Goal: Transaction & Acquisition: Purchase product/service

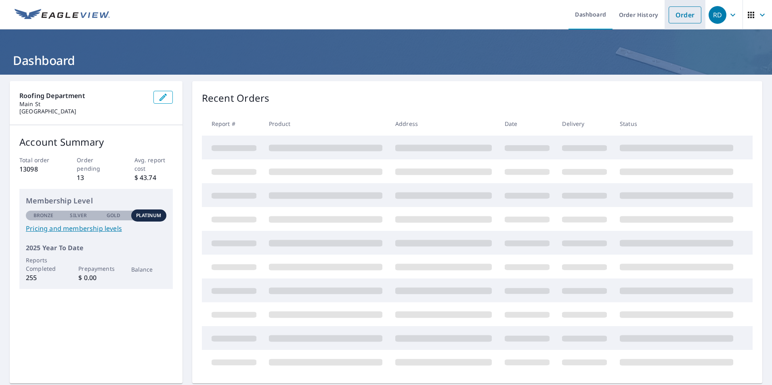
click at [673, 16] on link "Order" at bounding box center [684, 14] width 33 height 17
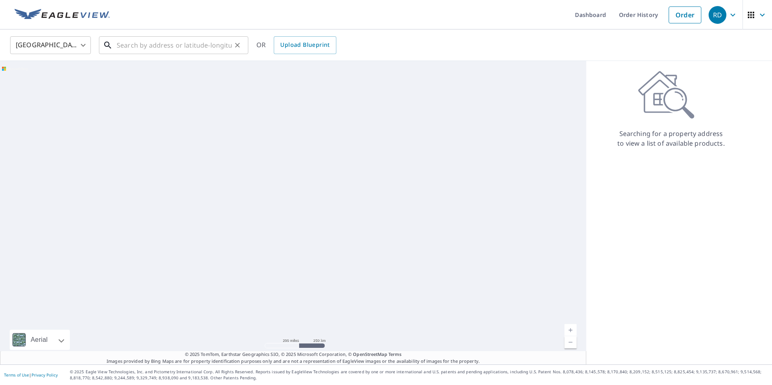
click at [146, 49] on input "text" at bounding box center [174, 45] width 115 height 23
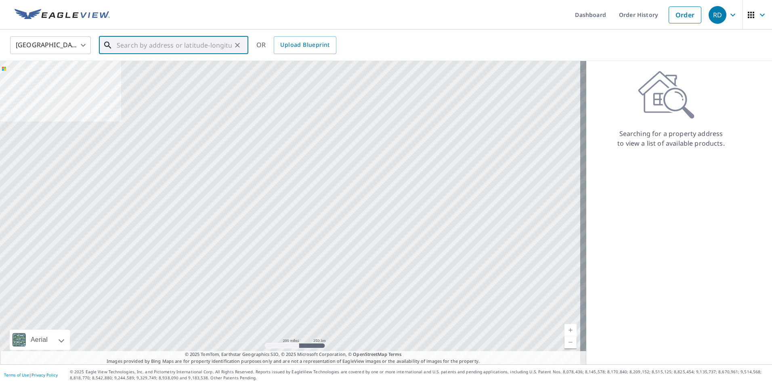
paste input "[STREET_ADDRESS][PERSON_NAME]"
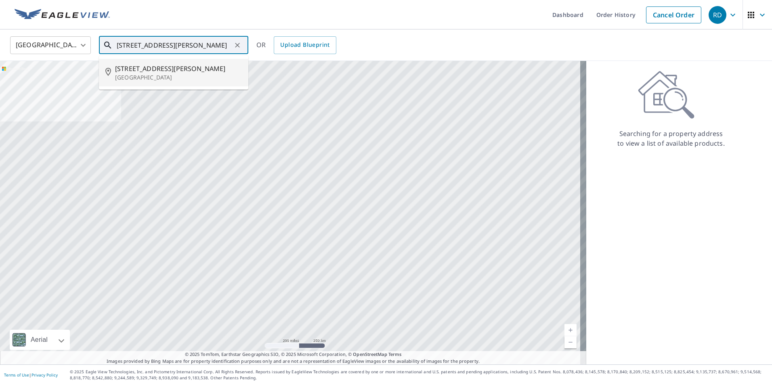
click at [134, 77] on p "[GEOGRAPHIC_DATA]" at bounding box center [178, 77] width 127 height 8
type input "[STREET_ADDRESS][PERSON_NAME]"
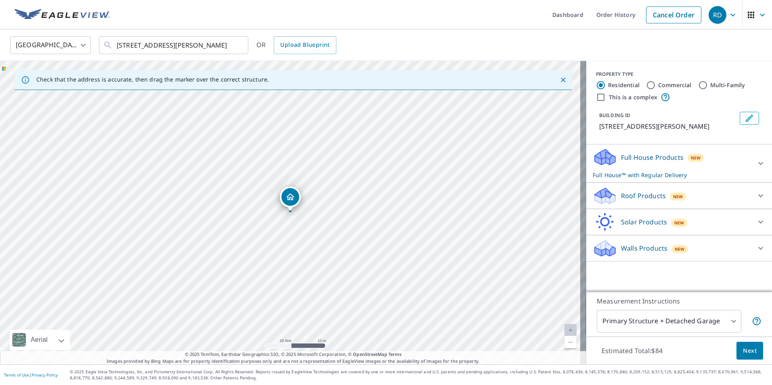
click at [624, 155] on p "Full House Products" at bounding box center [652, 158] width 63 height 10
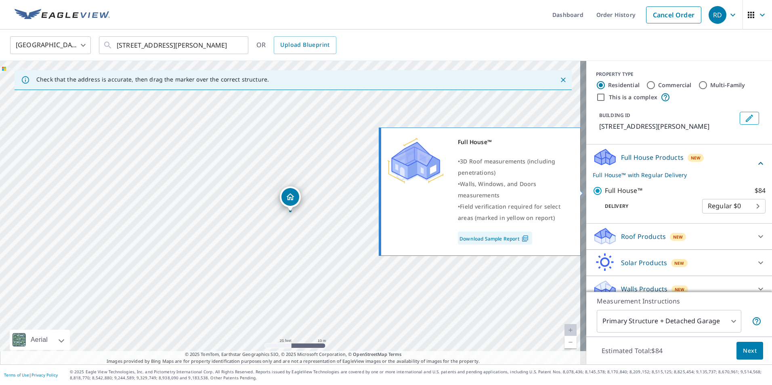
click at [604, 190] on p "Full House™" at bounding box center [623, 191] width 38 height 10
click at [603, 190] on input "Full House™ $84" at bounding box center [598, 191] width 12 height 10
checkbox input "false"
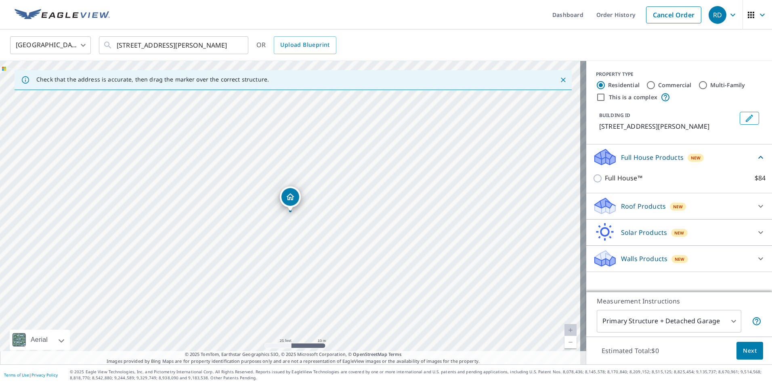
click at [628, 161] on p "Full House Products" at bounding box center [652, 158] width 63 height 10
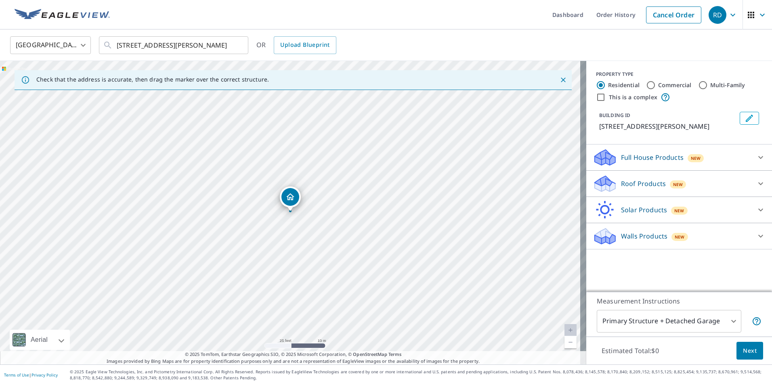
click at [622, 187] on p "Roof Products" at bounding box center [643, 184] width 45 height 10
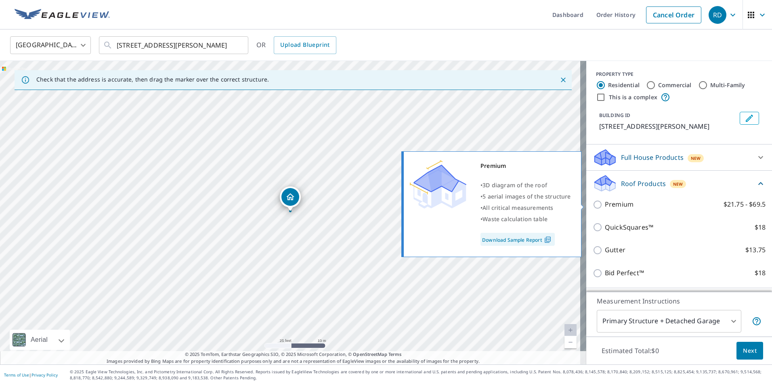
click at [604, 206] on p "Premium" at bounding box center [618, 204] width 29 height 10
click at [604, 206] on input "Premium $21.75 - $69.5" at bounding box center [598, 205] width 12 height 10
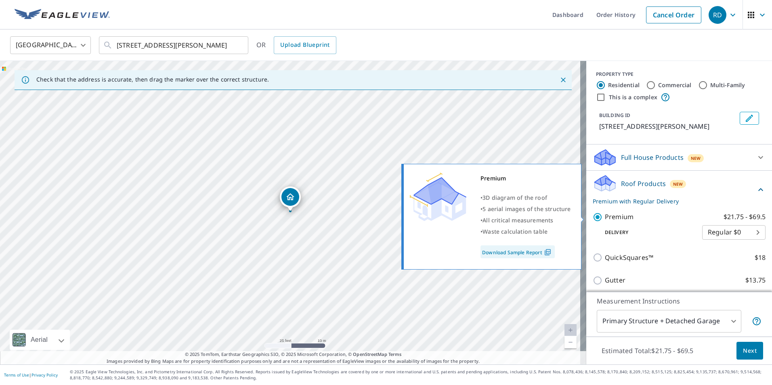
click at [604, 213] on p "Premium" at bounding box center [618, 217] width 29 height 10
click at [604, 213] on input "Premium $21.75 - $69.5" at bounding box center [598, 217] width 12 height 10
checkbox input "false"
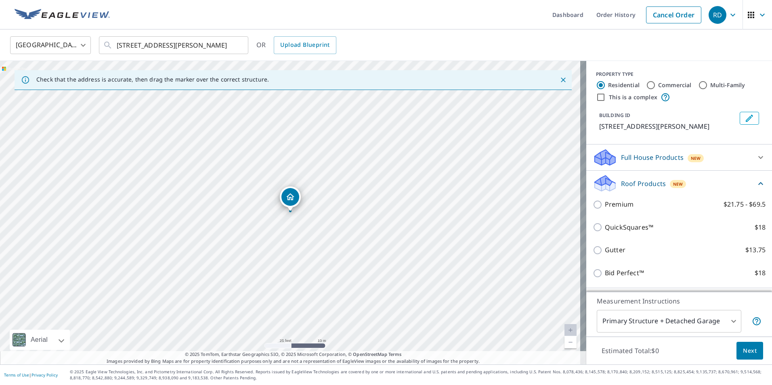
click at [632, 185] on p "Roof Products" at bounding box center [643, 184] width 45 height 10
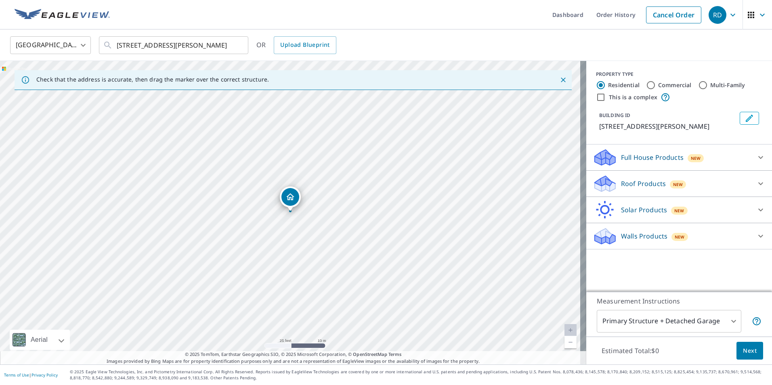
click at [634, 233] on p "Walls Products" at bounding box center [644, 236] width 46 height 10
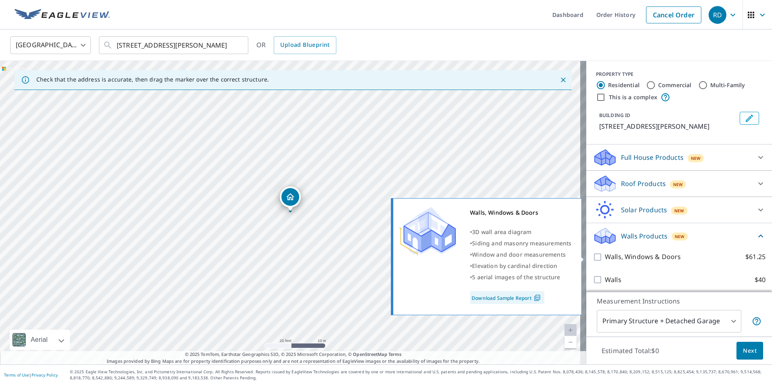
click at [613, 261] on p "Walls, Windows & Doors" at bounding box center [642, 257] width 76 height 10
click at [604, 261] on input "Walls, Windows & Doors $61.25" at bounding box center [598, 257] width 12 height 10
checkbox input "true"
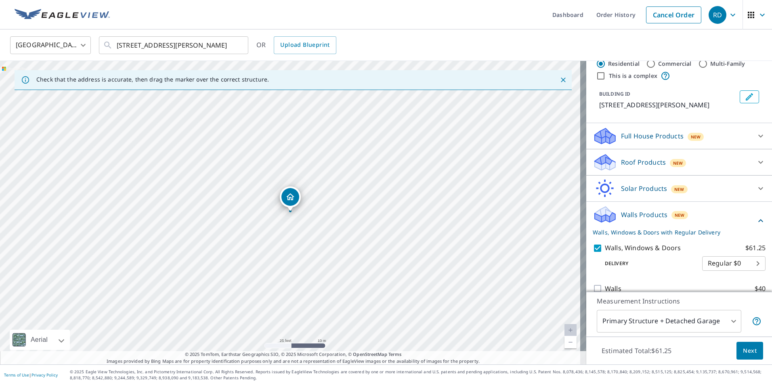
scroll to position [33, 0]
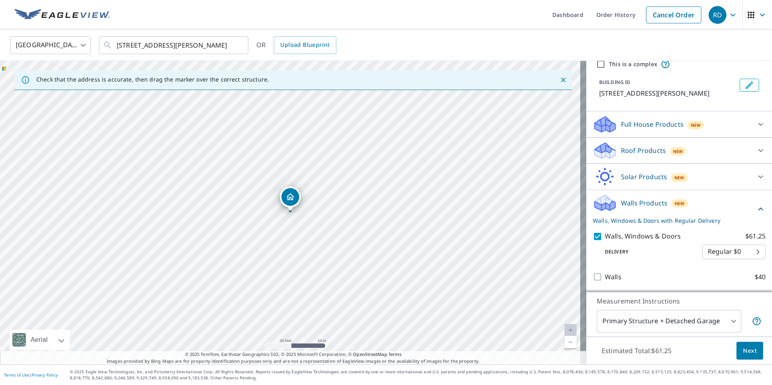
click at [633, 203] on p "Walls Products" at bounding box center [644, 203] width 46 height 10
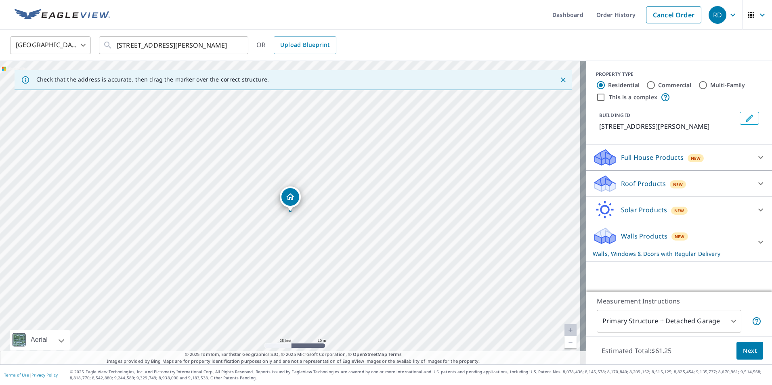
scroll to position [0, 0]
click at [749, 355] on span "Next" at bounding box center [749, 351] width 14 height 10
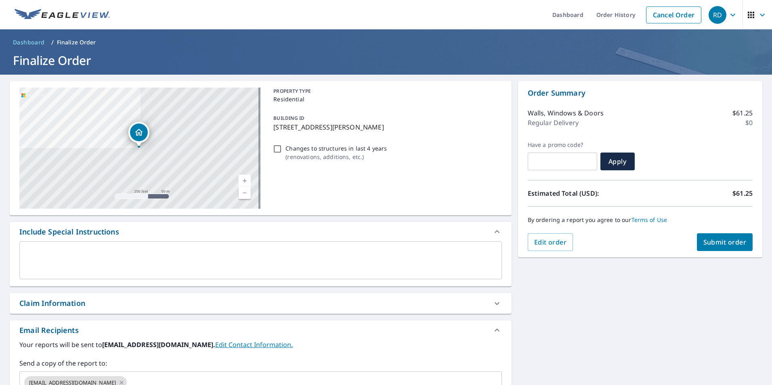
click at [301, 149] on p "Changes to structures in last 4 years" at bounding box center [335, 148] width 101 height 8
click at [282, 149] on input "Changes to structures in last 4 years ( renovations, additions, etc. )" at bounding box center [277, 149] width 10 height 10
checkbox input "true"
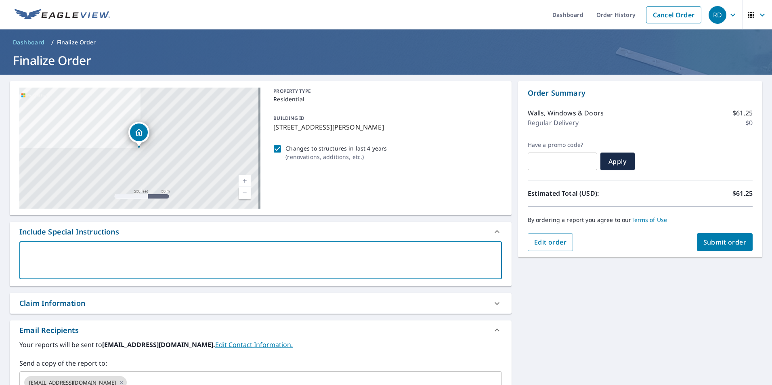
click at [109, 257] on textarea at bounding box center [260, 260] width 471 height 23
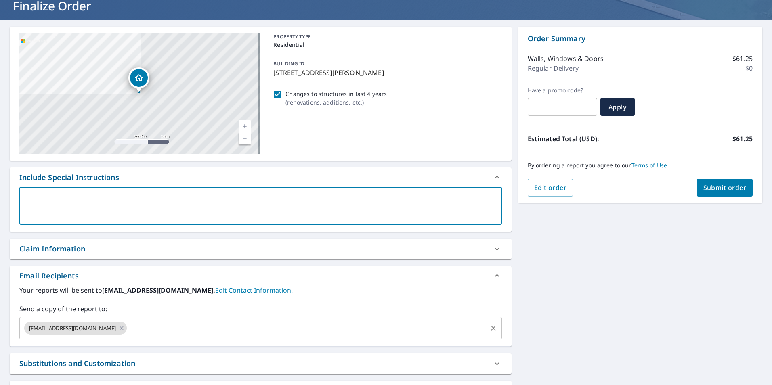
scroll to position [119, 0]
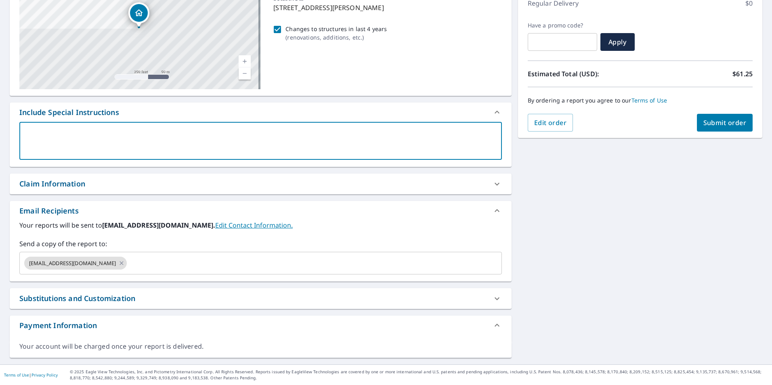
click at [110, 174] on div "Claim Information" at bounding box center [261, 184] width 502 height 21
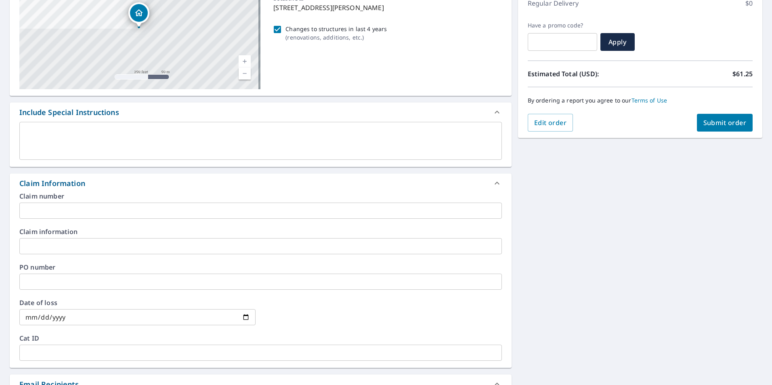
click at [98, 182] on div "Claim Information" at bounding box center [253, 183] width 468 height 11
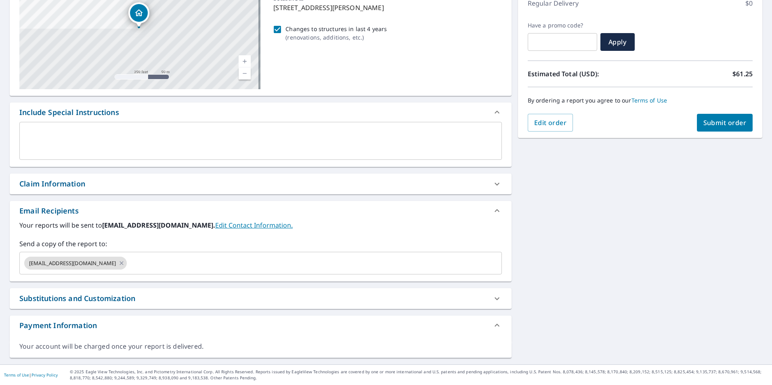
click at [91, 185] on div "Claim Information" at bounding box center [253, 183] width 468 height 11
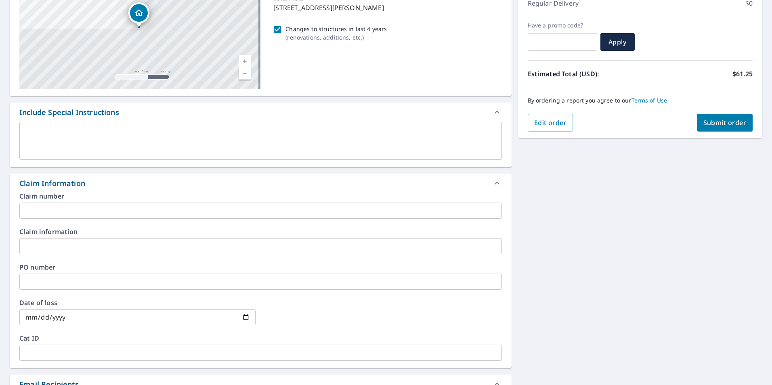
click at [41, 278] on input "text" at bounding box center [260, 282] width 482 height 16
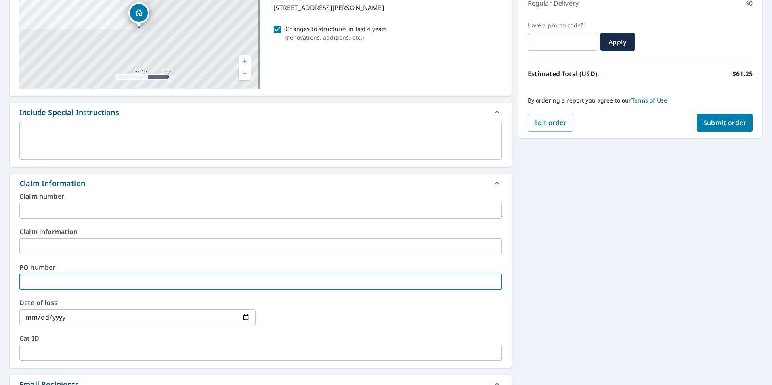
paste input "252922"
type input "252922"
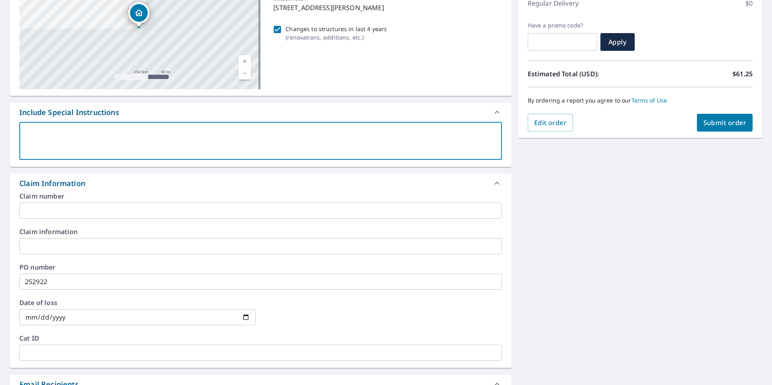
click at [67, 148] on textarea at bounding box center [260, 141] width 471 height 23
type textarea "P"
type textarea "x"
type textarea "Pl"
type textarea "x"
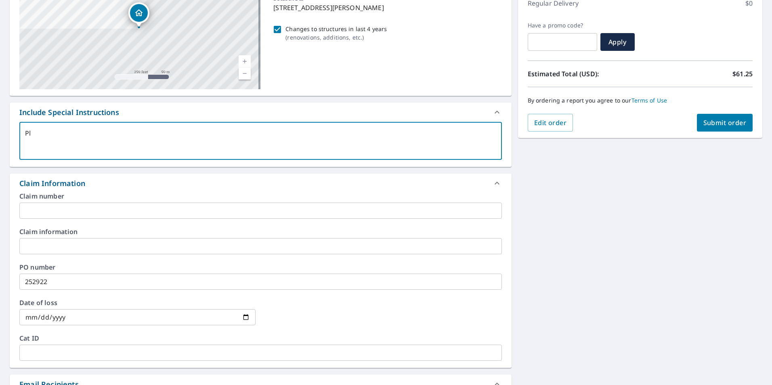
type textarea "Ple"
type textarea "x"
type textarea "Plea"
type textarea "x"
type textarea "Pleas"
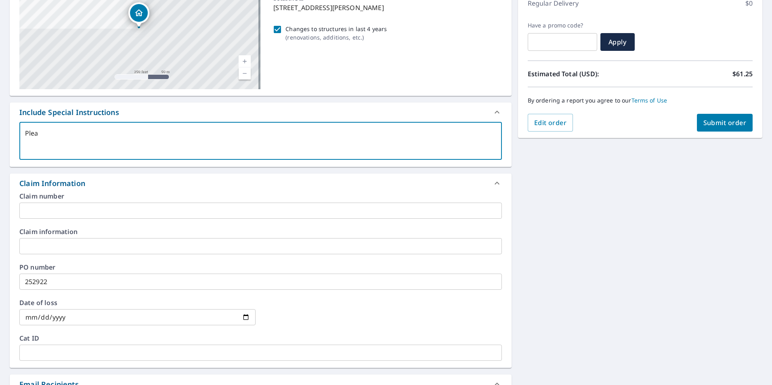
type textarea "x"
type textarea "Please"
type textarea "x"
type textarea "Please"
type textarea "x"
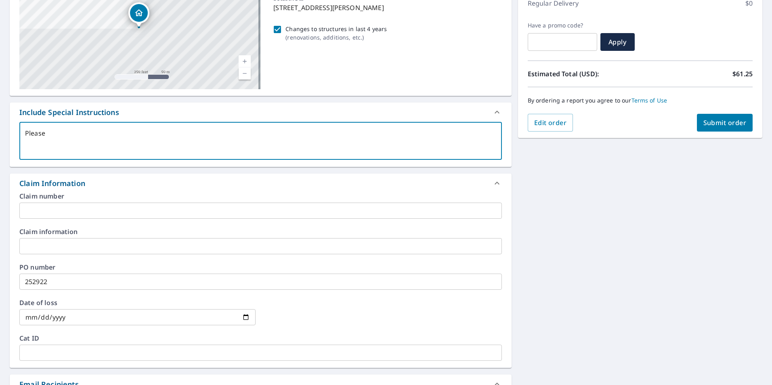
type textarea "Please p"
type textarea "x"
type textarea "Please pr"
type textarea "x"
type textarea "Please pro"
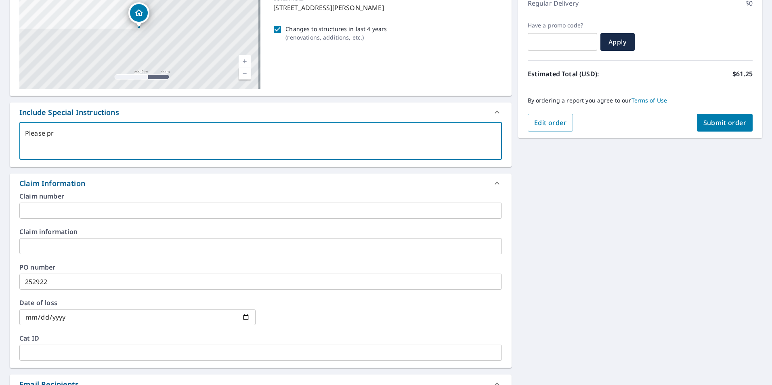
type textarea "x"
type textarea "Please prov"
type textarea "x"
type textarea "Please provi"
type textarea "x"
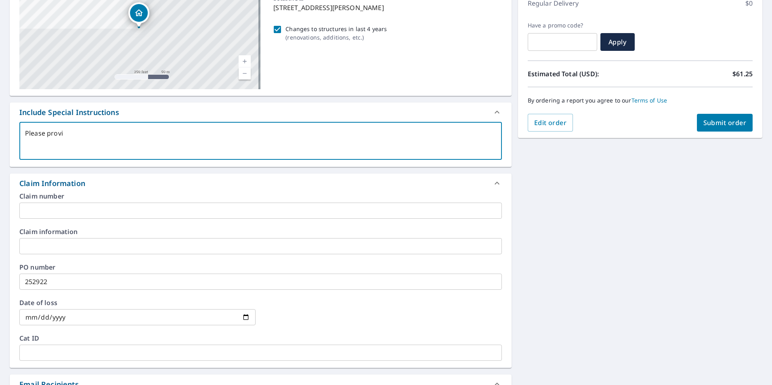
type textarea "Please provid"
type textarea "x"
type textarea "Please provide"
type textarea "x"
type textarea "Please provide"
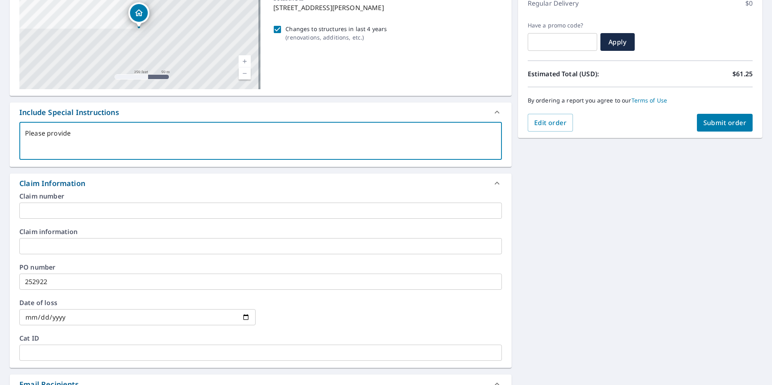
type textarea "x"
type textarea "Please provide E"
type textarea "x"
type textarea "Please provide Ea"
type textarea "x"
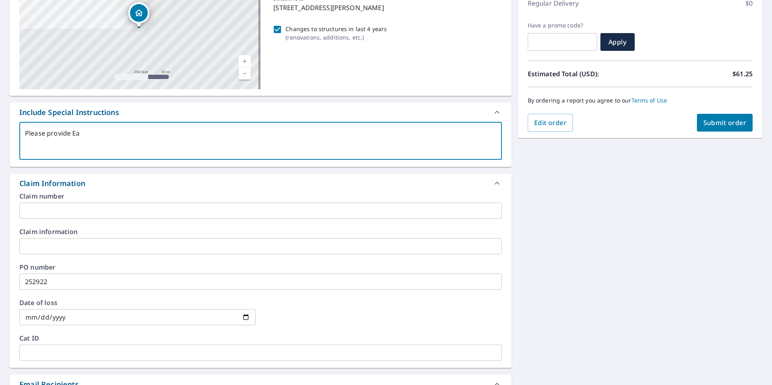
type textarea "Please provide Eag"
type textarea "x"
type textarea "Please provide Eagl"
type textarea "x"
type textarea "Please provide Eagle"
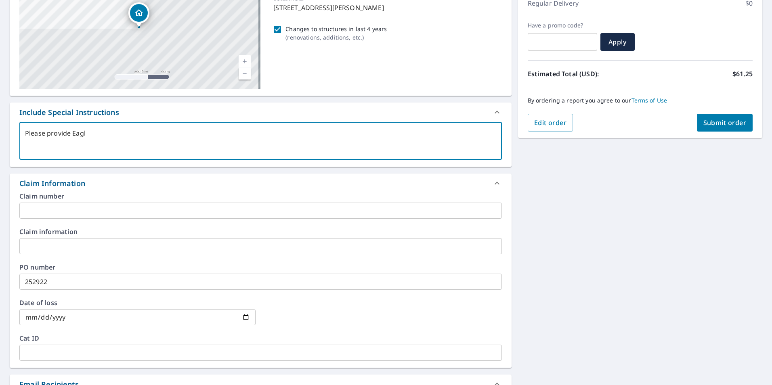
type textarea "x"
type textarea "Please provide EagleV"
type textarea "x"
type textarea "Please provide EagleVi"
type textarea "x"
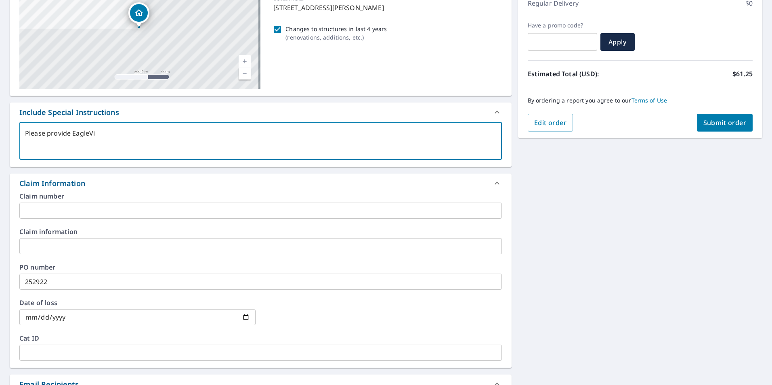
type textarea "Please provide EagleVie"
type textarea "x"
type textarea "Please provide EagleView"
type textarea "x"
type textarea "Please provide EagleView"
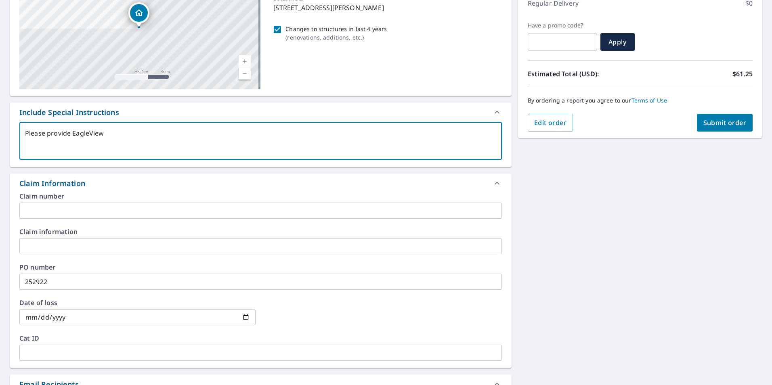
type textarea "x"
type textarea "Please provide EagleView f"
type textarea "x"
type textarea "Please provide EagleView fo"
type textarea "x"
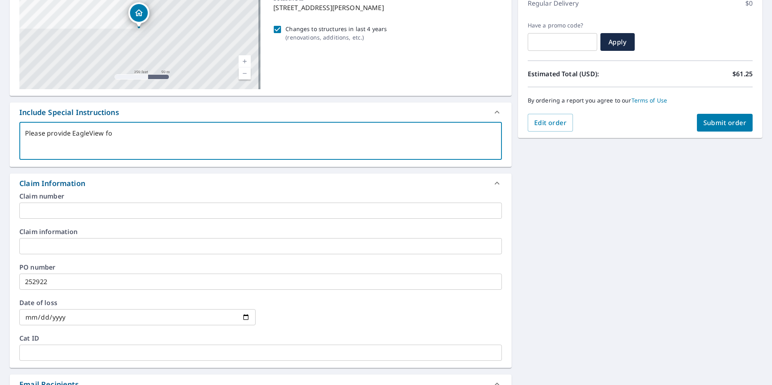
type textarea "Please provide EagleView for"
type textarea "x"
type textarea "Please provide EagleView for"
type textarea "x"
type textarea "Please provide EagleView for M"
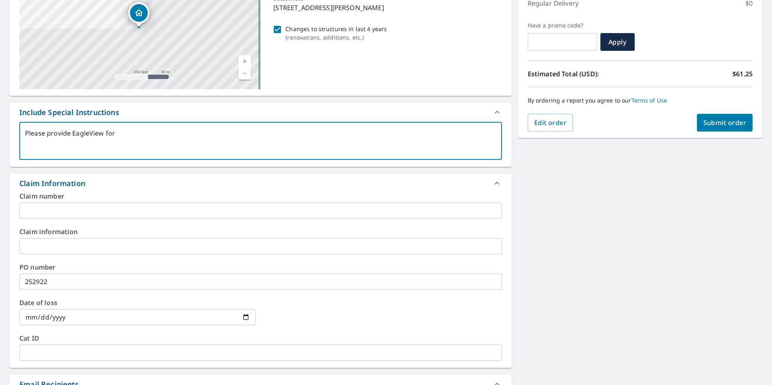
type textarea "x"
type textarea "Please provide EagleView for Ma"
type textarea "x"
type textarea "Please provide EagleView for Mai"
type textarea "x"
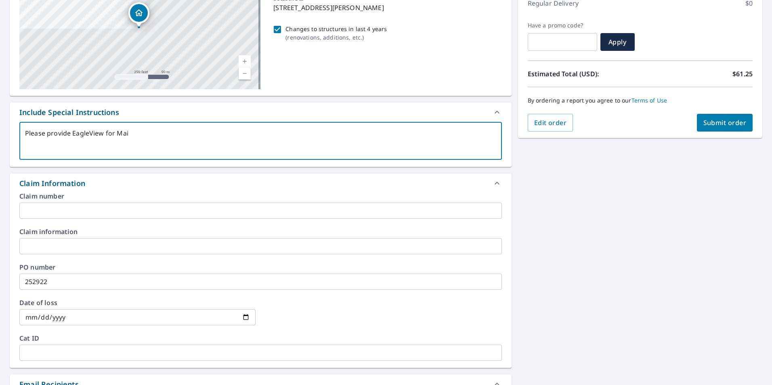
type textarea "Please provide EagleView for Main"
type textarea "x"
type textarea "Please provide EagleView for Main"
type textarea "x"
type textarea "Please provide EagleView for Main r"
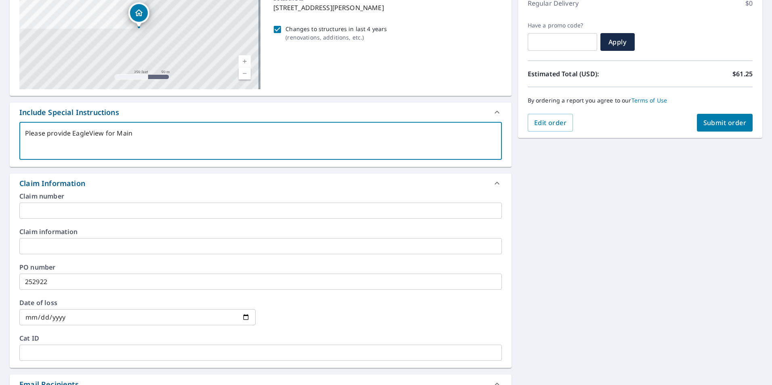
type textarea "x"
type textarea "Please provide EagleView for Main ro"
type textarea "x"
type textarea "Please provide EagleView for Main roo"
type textarea "x"
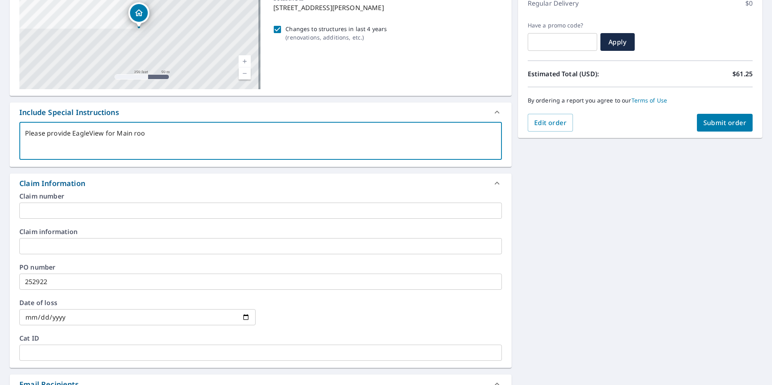
type textarea "Please provide EagleView for Main roof"
type textarea "x"
type textarea "Please provide EagleView for Main roof"
type textarea "x"
type textarea "Please provide EagleView for Main roof N"
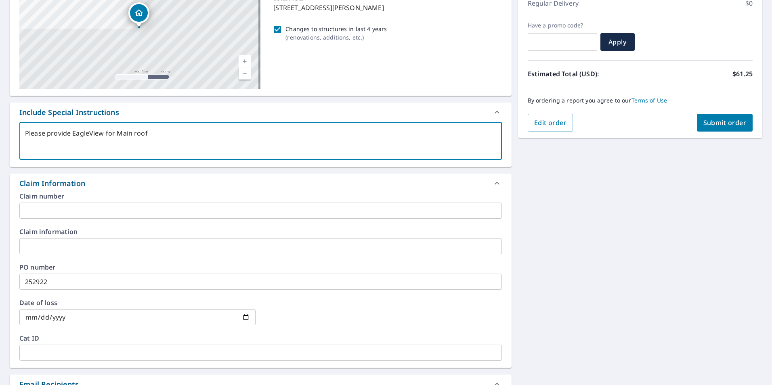
type textarea "x"
type textarea "Please provide EagleView for Main roof NS"
type textarea "x"
type textarea "Please provide EagleView for Main roof NS"
type textarea "x"
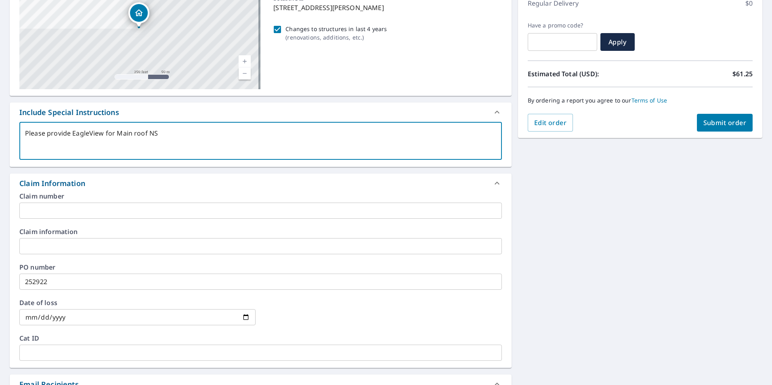
type textarea "Please provide EagleView for Main roof NS"
type textarea "x"
type textarea "Please provide EagleView for Main roof N"
type textarea "x"
type textarea "Please provide EagleView for Main roof"
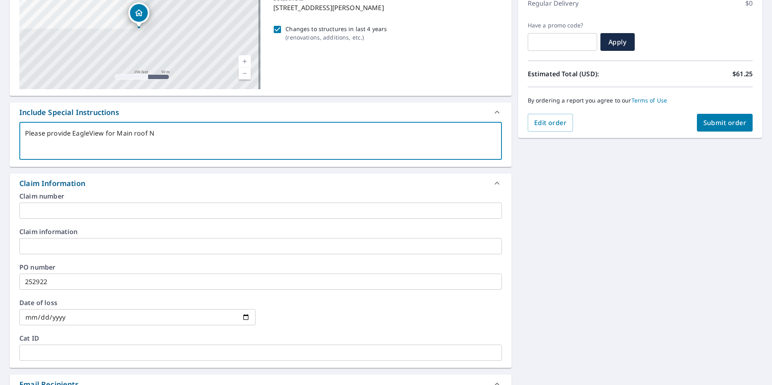
type textarea "x"
type textarea "Please provide EagleView for Main roof a"
type textarea "x"
type textarea "Please provide EagleView for Main roof ad"
type textarea "x"
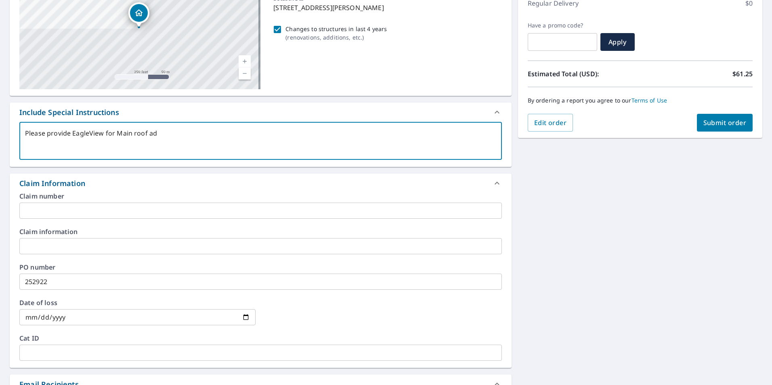
type textarea "Please provide EagleView for Main roof ad"
type textarea "x"
type textarea "Please provide EagleView for Main roof ad"
type textarea "x"
type textarea "Please provide EagleView for Main roof a"
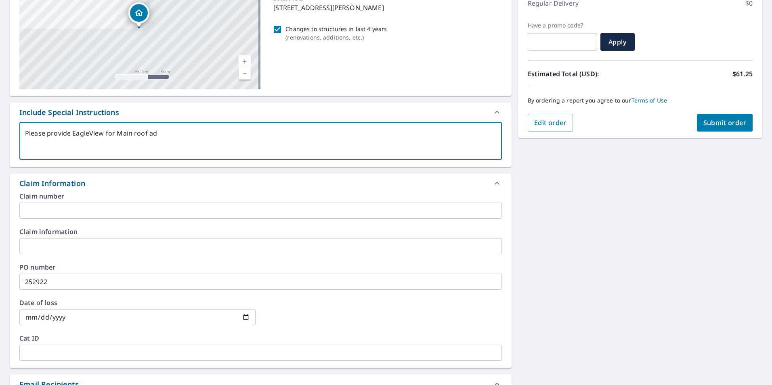
type textarea "x"
type textarea "Please provide EagleView for Main roof an"
type textarea "x"
type textarea "Please provide EagleView for Main roof and"
type textarea "x"
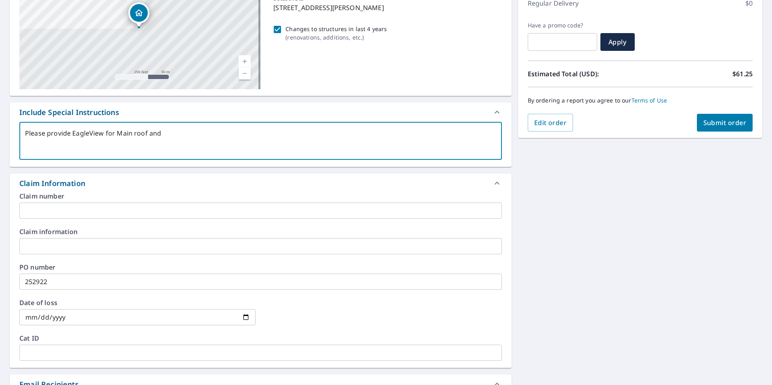
type textarea "Please provide EagleView for Main roof and"
type textarea "x"
type textarea "Please provide EagleView for Main roof and s"
type textarea "x"
type textarea "Please provide EagleView for Main roof and sh"
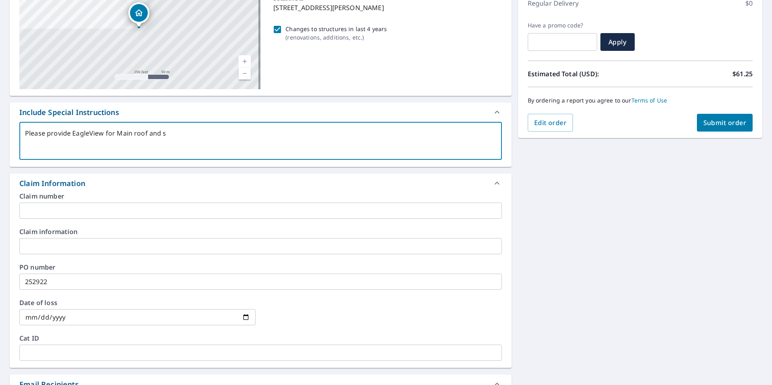
type textarea "x"
type textarea "Please provide EagleView for Main roof and she"
type textarea "x"
type textarea "Please provide EagleView for Main roof and shed"
type textarea "x"
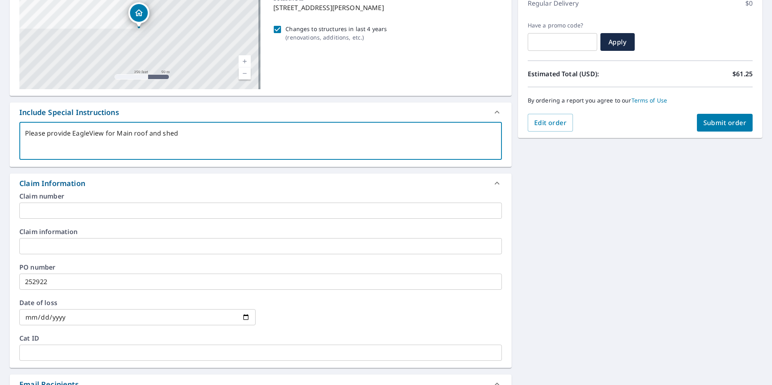
type textarea "Please provide EagleView for Main roof and shed"
type textarea "x"
type textarea "Please provide EagleView for Main roof and shed r"
type textarea "x"
type textarea "Please provide EagleView for Main roof and shed rp"
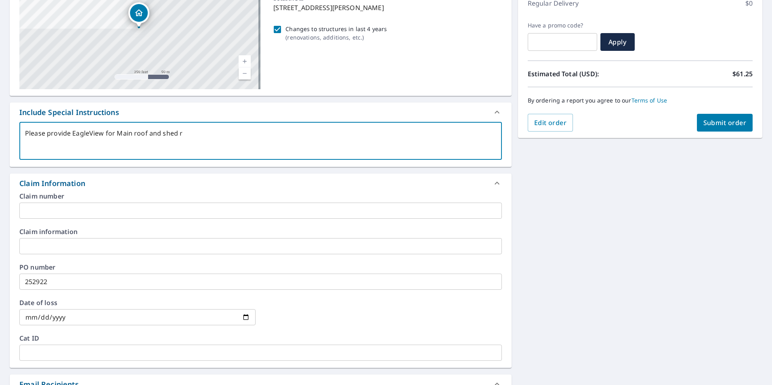
type textarea "x"
type textarea "Please provide EagleView for Main roof and shed rpo"
type textarea "x"
type textarea "Please provide EagleView for Main roof and shed rpof"
type textarea "x"
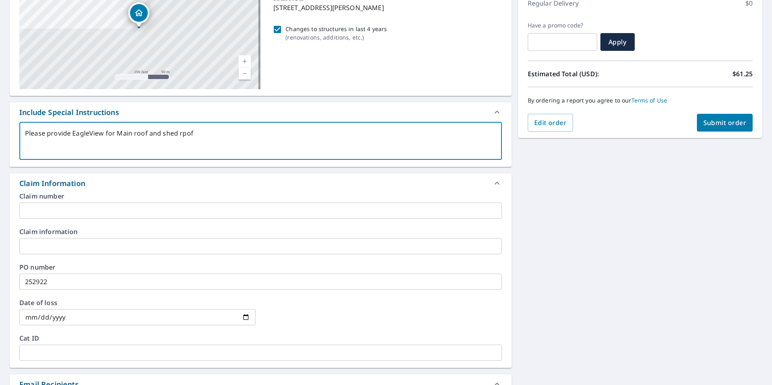
type textarea "Please provide EagleView for Main roof and shed rpo"
type textarea "x"
type textarea "Please provide EagleView for Main roof and shed rp"
type textarea "x"
type textarea "Please provide EagleView for Main roof and shed r"
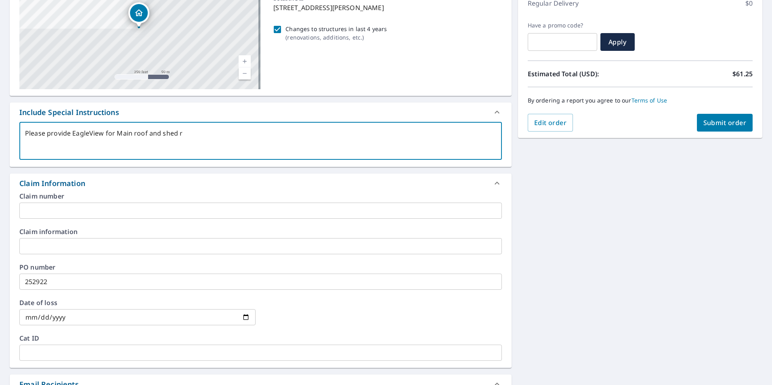
type textarea "x"
type textarea "Please provide EagleView for Main roof and shed ro"
type textarea "x"
type textarea "Please provide EagleView for Main roof and shed roo"
type textarea "x"
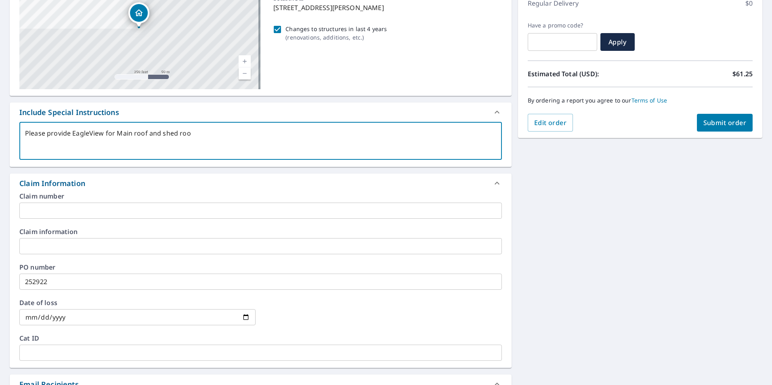
type textarea "Please provide EagleView for Main roof and shed roof"
type textarea "x"
type textarea "Please provide EagleView for Main roof and shed roof."
type textarea "x"
type textarea "Please provide EagleView for Main roof and shed roof."
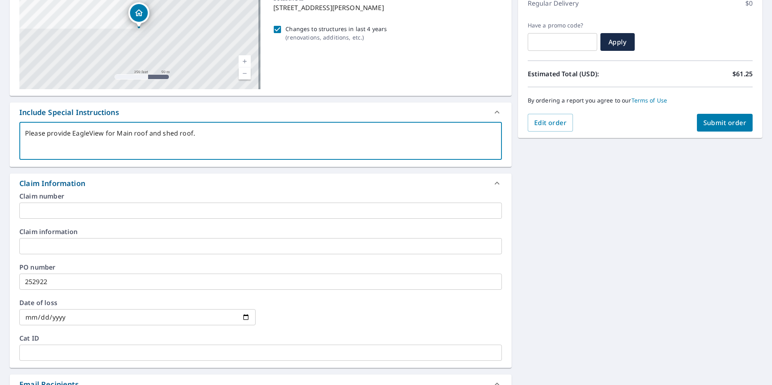
type textarea "x"
type textarea "Please provide EagleView for Main roof and shed roof. T"
type textarea "x"
type textarea "Please provide EagleView for Main roof and shed roof. Th"
type textarea "x"
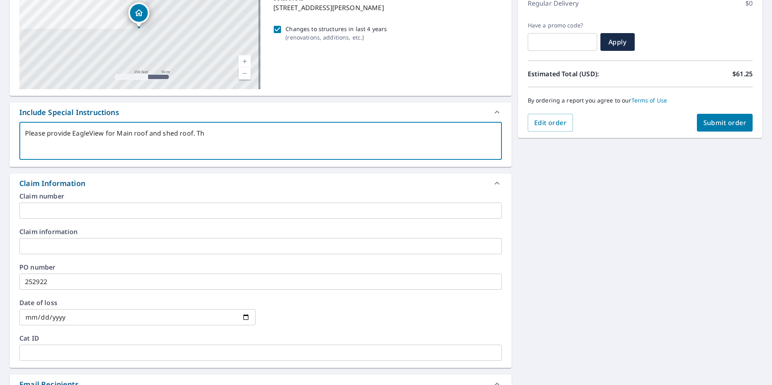
type textarea "Please provide EagleView for Main roof and shed roof. The"
type textarea "x"
type textarea "Please provide EagleView for Main roof and shed roof. The"
type textarea "x"
type textarea "Please provide EagleView for Main roof and shed roof. The"
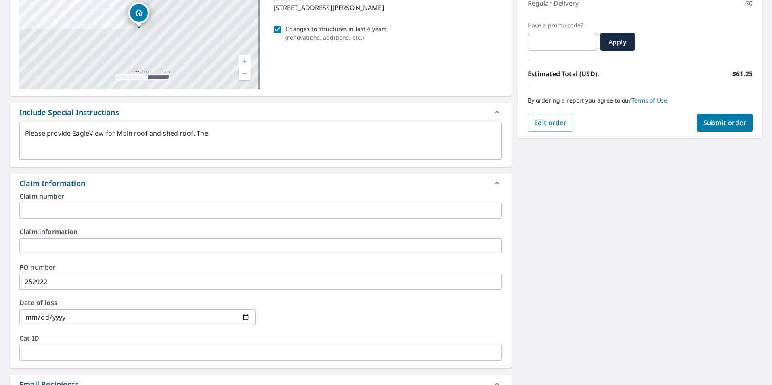
type textarea "x"
click at [249, 141] on textarea "Please provide EagleView for Main roof and shed roof. The" at bounding box center [260, 141] width 471 height 23
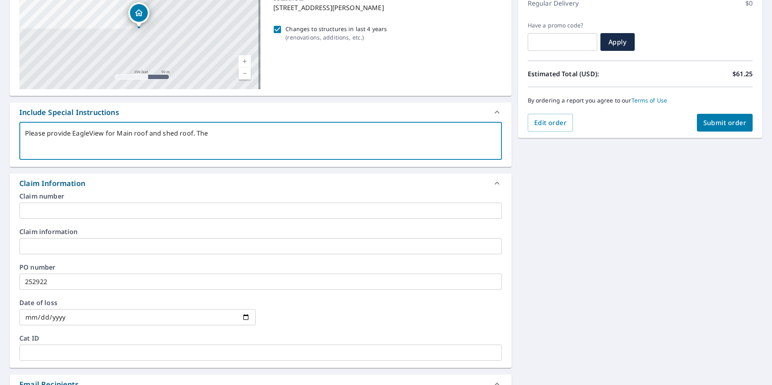
paste textarea "Coordinates for Main Roof - 37.6582772670821, -97.22712531913898 Coordinates fo…"
type textarea "Please provide EagleView for Main roof and shed roof. The Coordinates for Main …"
type textarea "x"
type textarea "Please provide EagleView for Main roof and shed roof. The Coordinates for Main …"
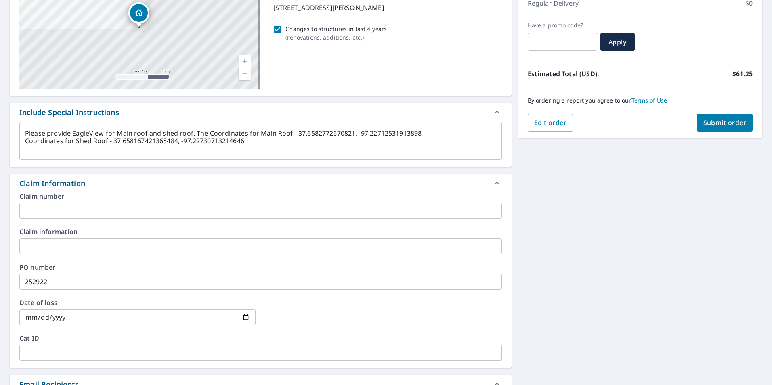
click at [25, 142] on div "Please provide EagleView for Main roof and shed roof. The Coordinates for Main …" at bounding box center [260, 141] width 482 height 38
type textarea "x"
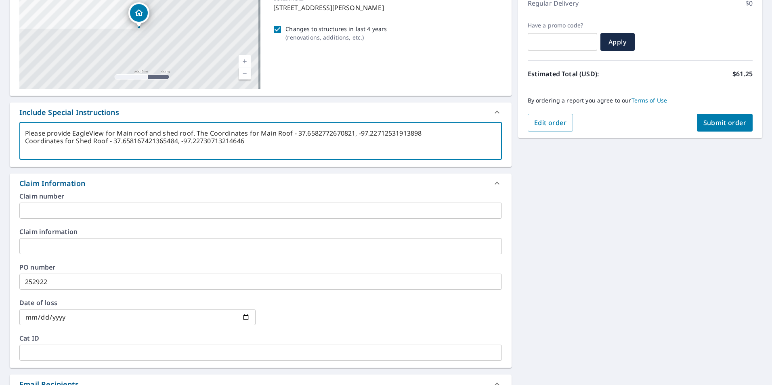
click at [27, 143] on textarea "Please provide EagleView for Main roof and shed roof. The Coordinates for Main …" at bounding box center [260, 141] width 471 height 23
type textarea "Please provide EagleView for Main roof and shed roof. The Coordinates for Main …"
type textarea "x"
type textarea "Please provide EagleView for Main roof and shed roof. The Coordinates for Main …"
type textarea "x"
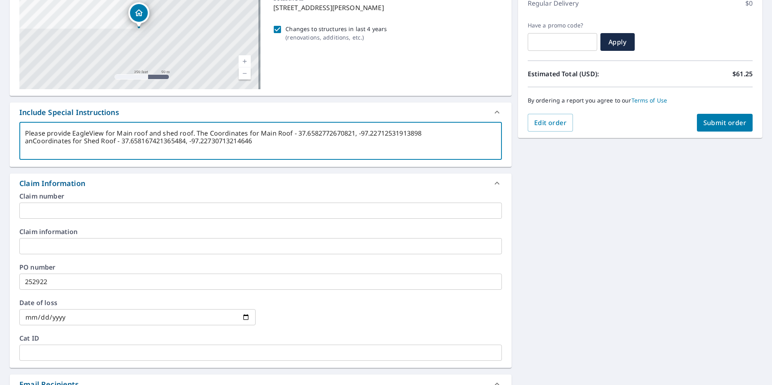
type textarea "Please provide EagleView for Main roof and shed roof. The Coordinates for Main …"
type textarea "x"
type textarea "Please provide EagleView for Main roof and shed roof. The Coordinates for Main …"
type textarea "x"
type textarea "Please provide EagleView for Main roof and shed roof. The Coordinates for Main …"
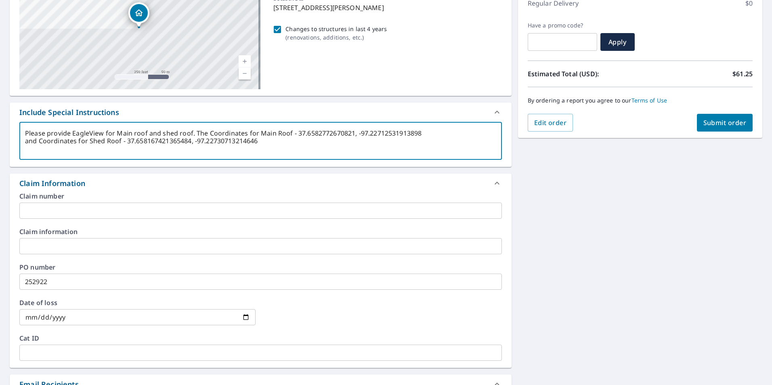
type textarea "x"
type textarea "Please provide EagleView w for Main roof and shed roof. The Coordinates for Mai…"
type textarea "x"
type textarea "Please provide EagleView wa for Main roof and shed roof. The Coordinates for Ma…"
type textarea "x"
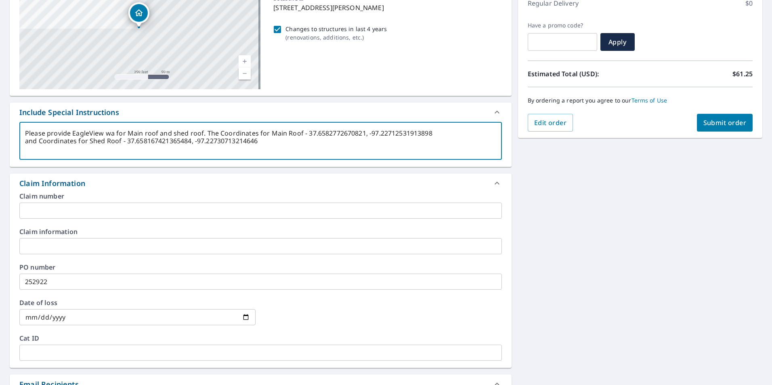
type textarea "Please provide EagleView wal for Main roof and shed roof. The Coordinates for M…"
type textarea "x"
type textarea "Please provide EagleView wall for Main roof and shed roof. The Coordinates for …"
type textarea "x"
type textarea "Please provide EagleView walls for Main roof and shed roof. The Coordinates for…"
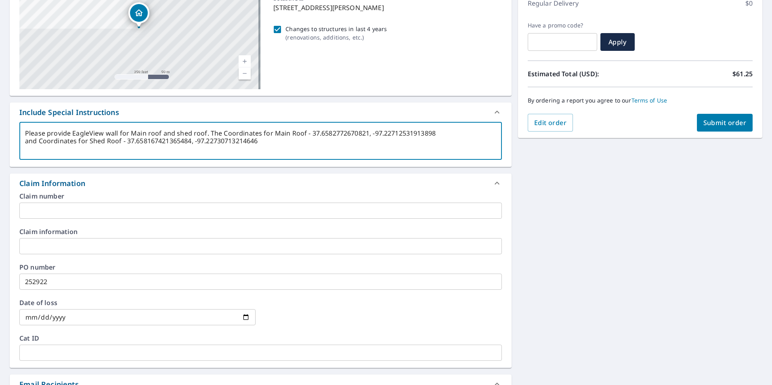
type textarea "x"
type textarea "Please provide EagleView walls for Main roof and shed roof. The Coordinates for…"
type textarea "x"
type textarea "Please provide EagleView walls for Main roof and shed roof. The Coordinates for…"
type textarea "x"
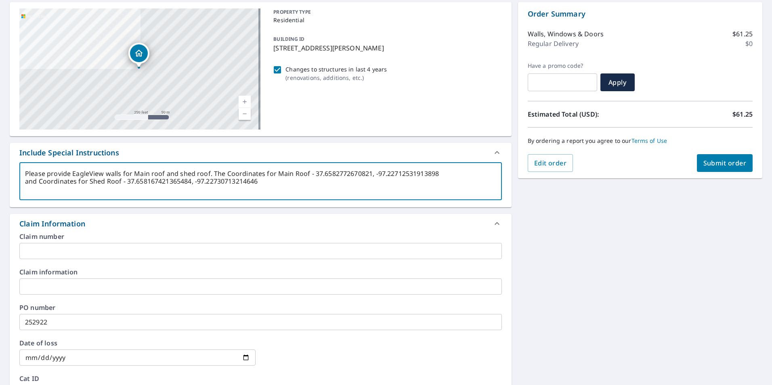
scroll to position [0, 0]
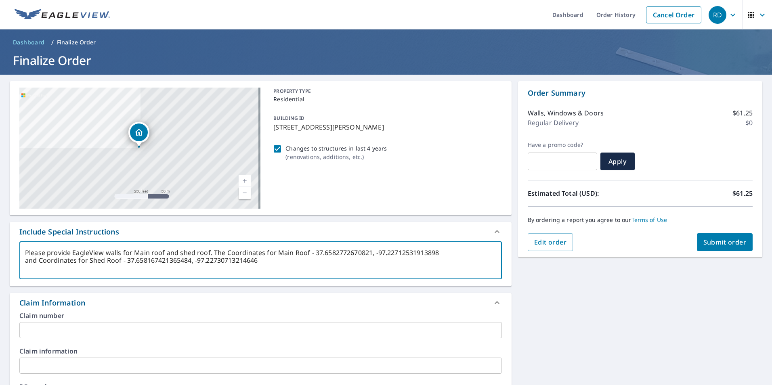
click at [281, 269] on textarea "Please provide EagleView walls for Main roof and shed roof. The Coordinates for…" at bounding box center [260, 260] width 471 height 23
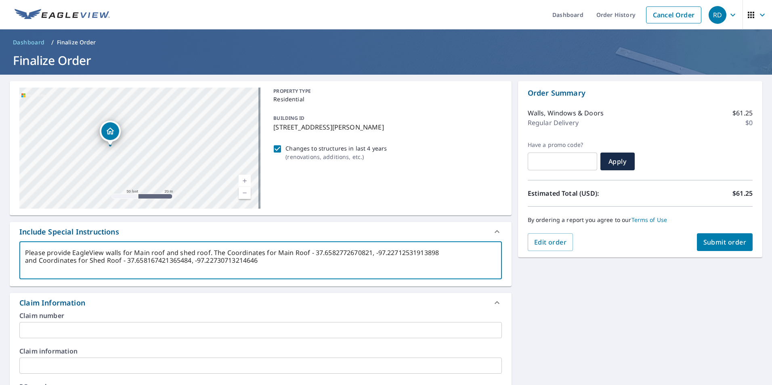
type textarea "Please provide EagleView walls for Main roof and shed roof. The Coordinates for…"
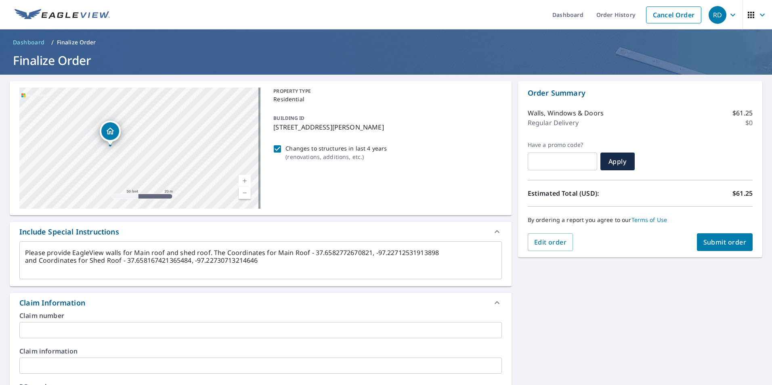
click at [729, 242] on span "Submit order" at bounding box center [724, 242] width 43 height 9
type textarea "x"
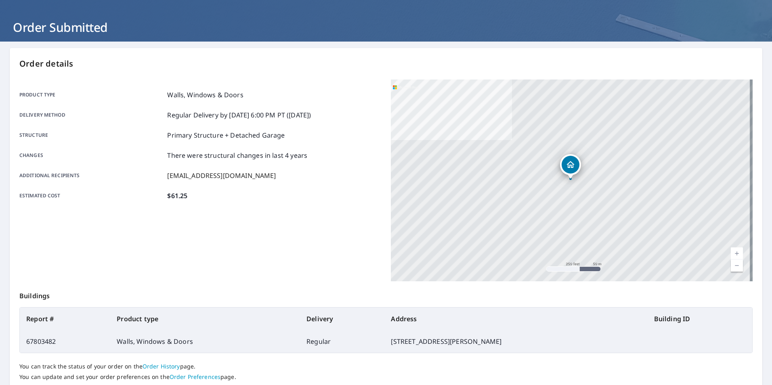
scroll to position [90, 0]
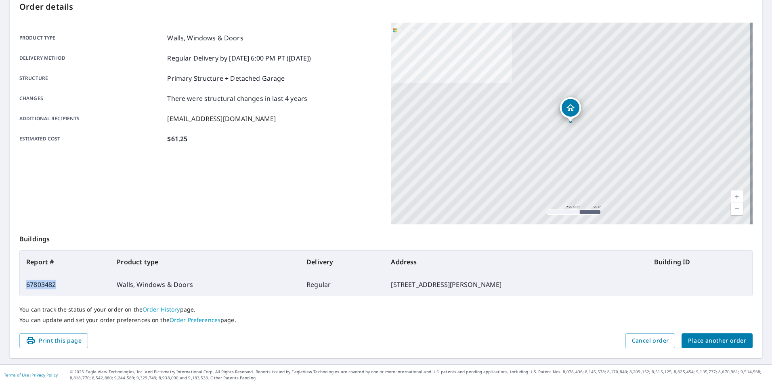
drag, startPoint x: 57, startPoint y: 285, endPoint x: 23, endPoint y: 284, distance: 33.5
click at [23, 284] on td "67803482" at bounding box center [65, 284] width 90 height 23
copy td "67803482"
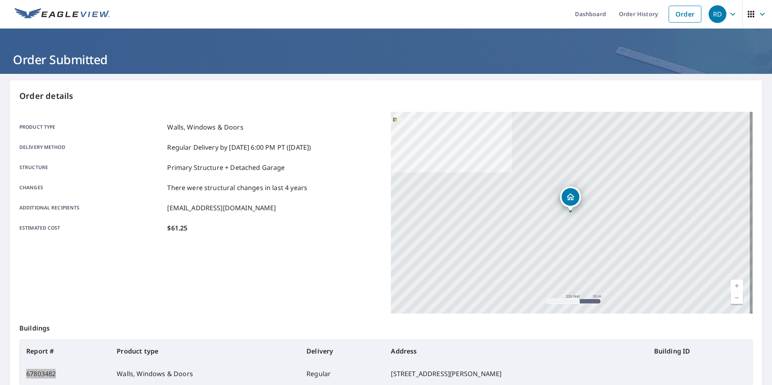
scroll to position [0, 0]
